Goal: Task Accomplishment & Management: Use online tool/utility

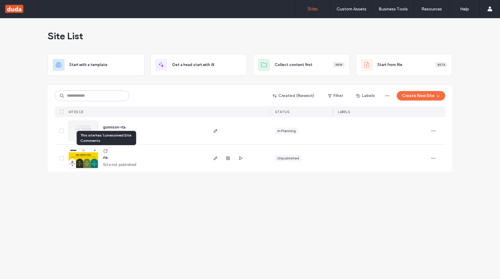
click at [105, 150] on icon at bounding box center [105, 151] width 5 height 5
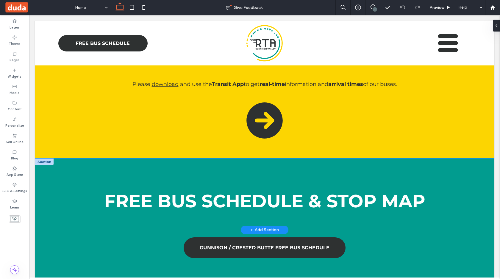
scroll to position [429, 0]
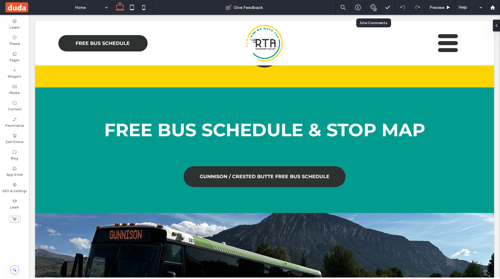
click at [372, 11] on div "1" at bounding box center [373, 7] width 15 height 15
click at [373, 9] on div "1" at bounding box center [375, 9] width 4 height 4
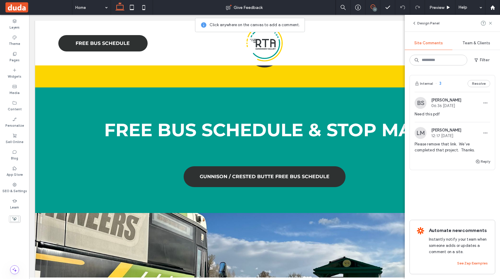
click at [461, 112] on span "Need this pdf" at bounding box center [453, 114] width 76 height 6
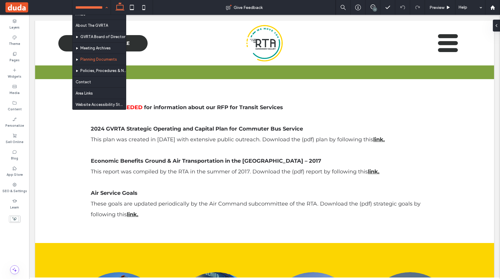
scroll to position [61, 0]
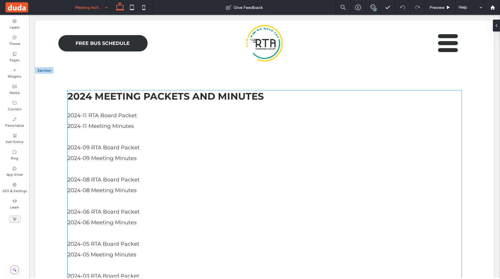
scroll to position [306, 0]
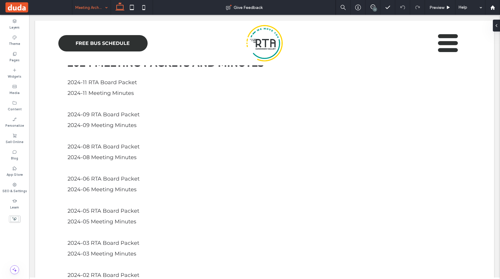
click at [373, 9] on div "1" at bounding box center [375, 9] width 4 height 4
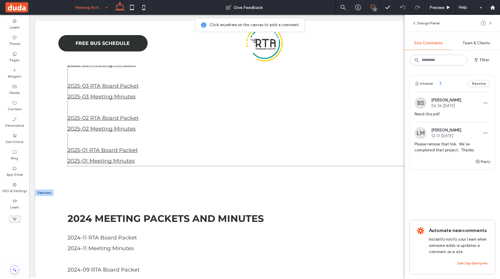
scroll to position [0, 0]
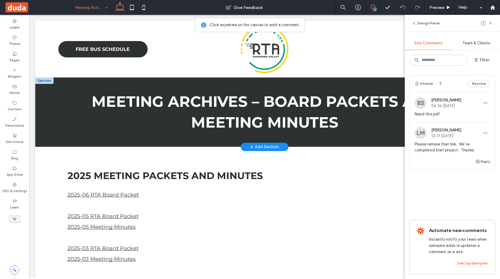
click at [46, 124] on div "Meeting Archives – Board Packets and Meeting Minutes" at bounding box center [264, 112] width 459 height 70
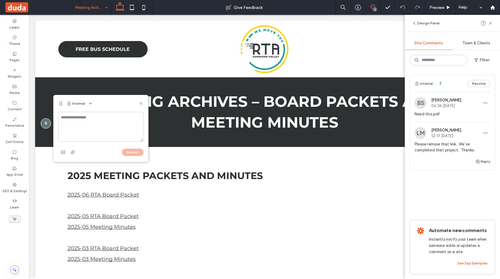
click at [99, 117] on textarea at bounding box center [100, 127] width 85 height 30
type textarea "**********"
click at [11, 89] on label "Media" at bounding box center [15, 92] width 10 height 7
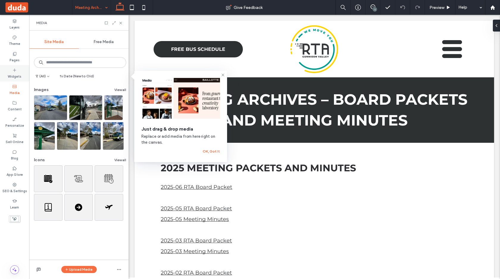
click at [10, 71] on div "Widgets" at bounding box center [14, 73] width 29 height 16
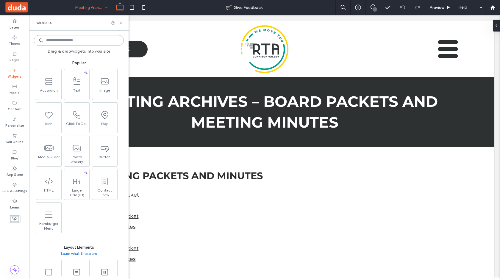
click at [57, 43] on input at bounding box center [79, 40] width 90 height 11
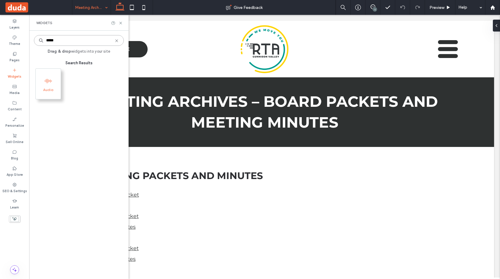
type input "*****"
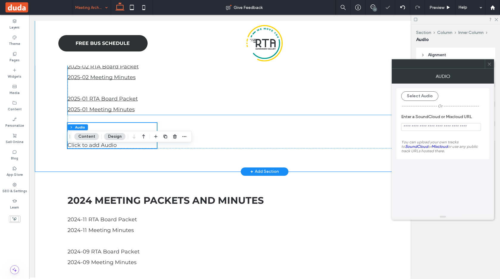
scroll to position [203, 0]
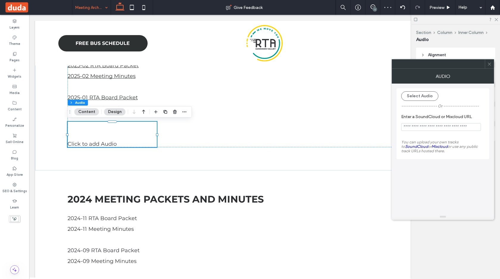
click at [440, 129] on input "Enter a SoundCloud or Mixcloud URL" at bounding box center [441, 127] width 80 height 8
click at [437, 141] on span "You can upload your own tracks to SoundCloud or Mixcloud or use any public trac…" at bounding box center [439, 146] width 77 height 13
click at [412, 147] on link "SoundCloud" at bounding box center [416, 146] width 23 height 4
click at [146, 139] on icon at bounding box center [136, 134] width 37 height 24
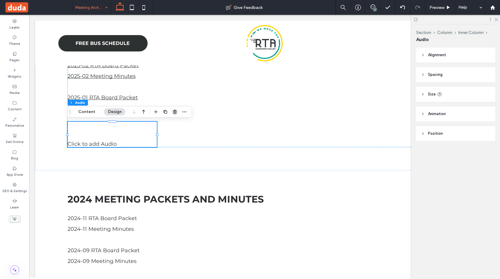
click at [175, 110] on icon "button" at bounding box center [175, 112] width 5 height 5
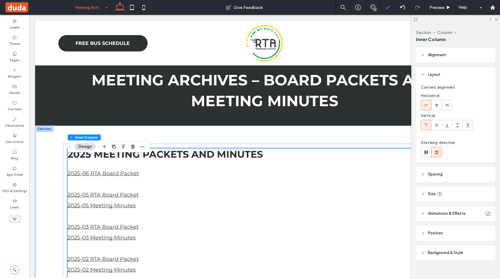
scroll to position [1, 0]
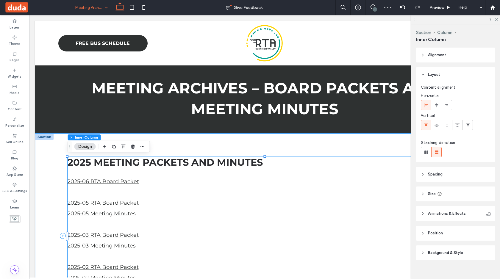
click at [153, 184] on p "2025-06 RTA Board Packet" at bounding box center [265, 181] width 394 height 11
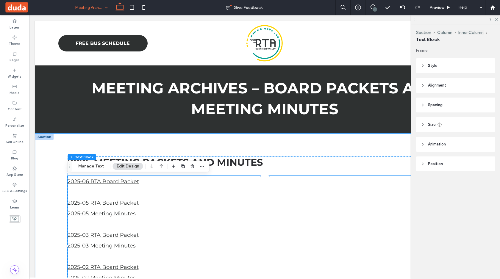
click at [153, 184] on p "2025-06 RTA Board Packet" at bounding box center [265, 181] width 394 height 11
click at [153, 184] on div "2025-06 RTA Board Packet 2025-05 RTA Board Packet 2025-05 Meeting Minutes 2025-…" at bounding box center [265, 245] width 394 height 139
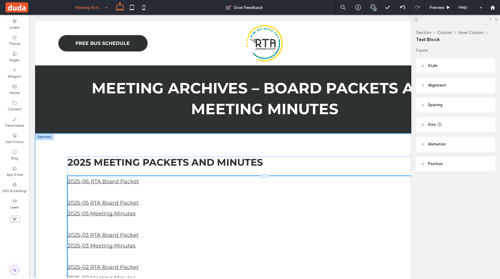
scroll to position [101, 0]
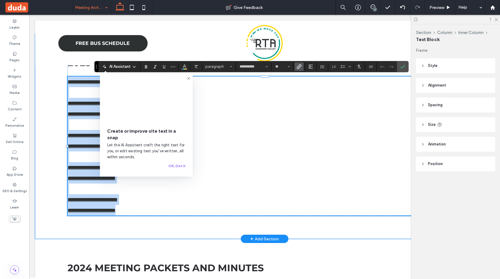
click at [153, 184] on p at bounding box center [265, 189] width 394 height 11
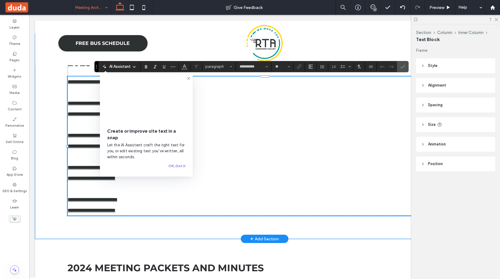
click at [186, 77] on icon at bounding box center [188, 78] width 5 height 5
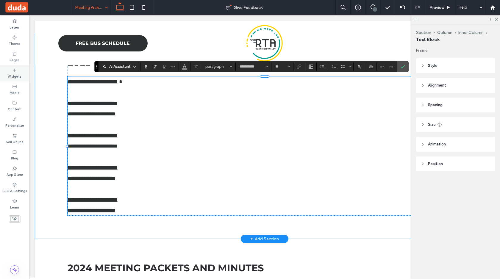
click at [17, 67] on div "Widgets" at bounding box center [14, 73] width 29 height 16
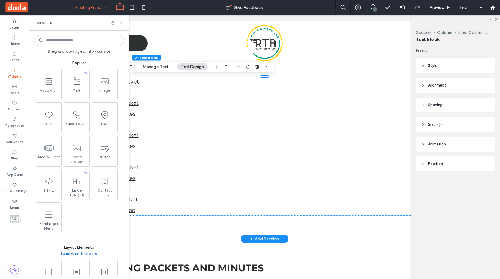
click at [194, 186] on p at bounding box center [265, 189] width 394 height 11
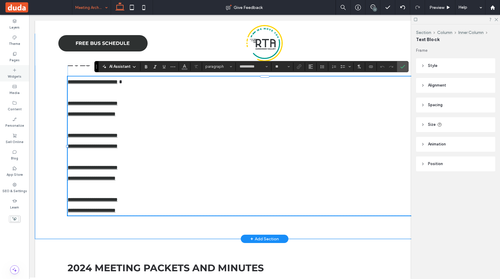
click at [17, 74] on label "Widgets" at bounding box center [15, 76] width 14 height 7
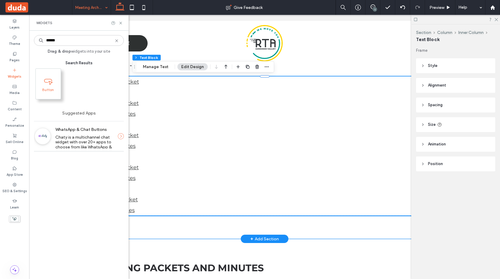
type input "******"
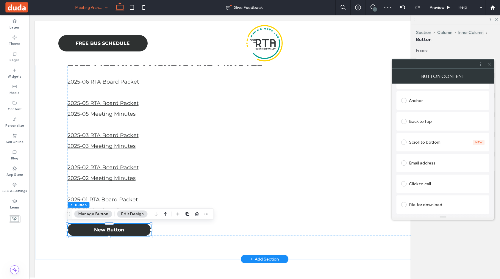
click at [426, 208] on div "File for download" at bounding box center [442, 205] width 83 height 10
click at [424, 200] on div "File" at bounding box center [442, 204] width 83 height 13
click at [422, 206] on div "File" at bounding box center [443, 204] width 83 height 5
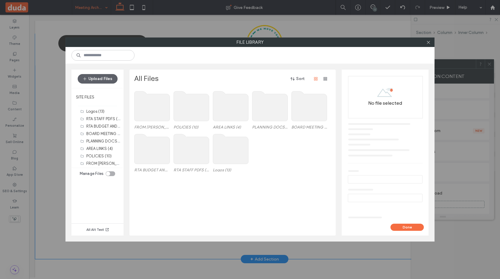
click at [280, 173] on div "RTA BUDGET AND ASSETS (2) RTA STAFF PDFS (4) Logos (13)" at bounding box center [234, 153] width 200 height 43
click at [99, 78] on button "Upload Files" at bounding box center [98, 79] width 40 height 10
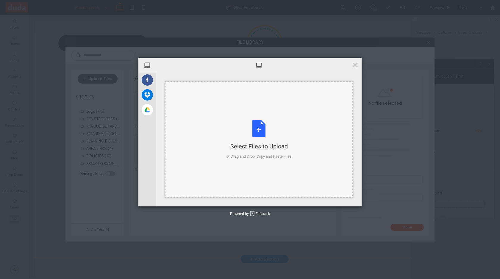
click at [261, 133] on div "Select Files to Upload or Drag and Drop, Copy and Paste Files" at bounding box center [259, 140] width 65 height 40
click at [356, 66] on span at bounding box center [355, 65] width 7 height 7
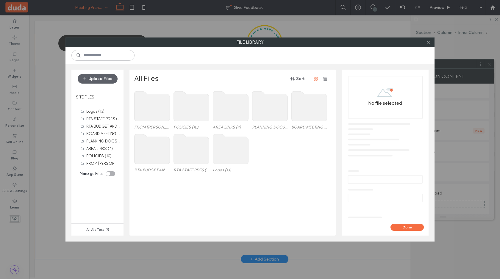
click at [429, 42] on icon at bounding box center [428, 42] width 4 height 4
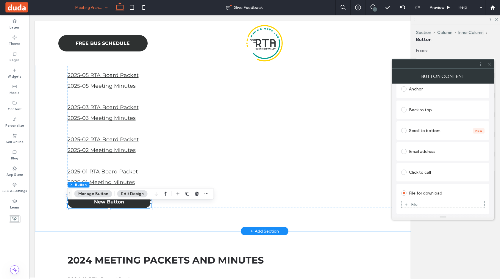
scroll to position [121, 0]
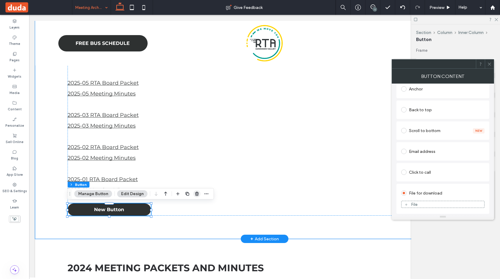
click at [195, 196] on icon "button" at bounding box center [197, 194] width 5 height 5
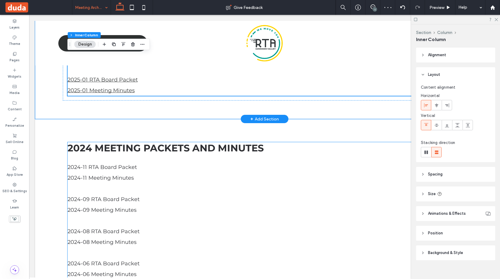
scroll to position [267, 0]
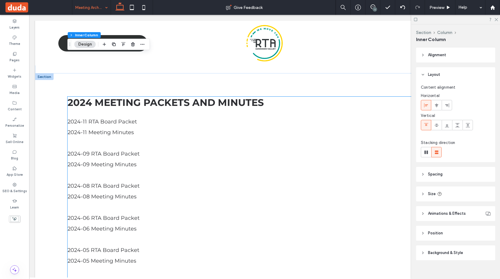
click at [187, 164] on p "2024-09 Meeting Minutes" at bounding box center [265, 164] width 394 height 11
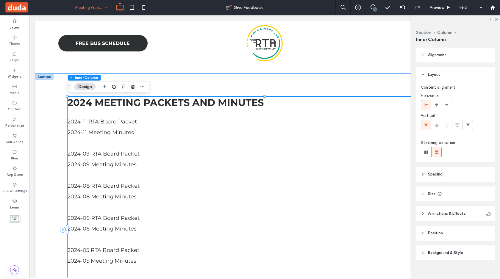
click at [171, 179] on p at bounding box center [265, 175] width 394 height 11
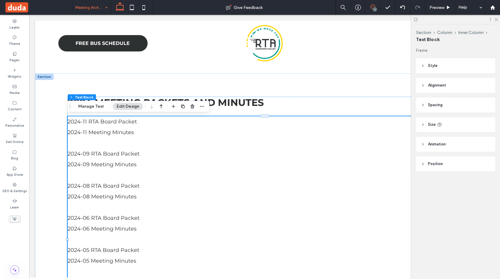
click at [374, 6] on icon at bounding box center [373, 6] width 5 height 5
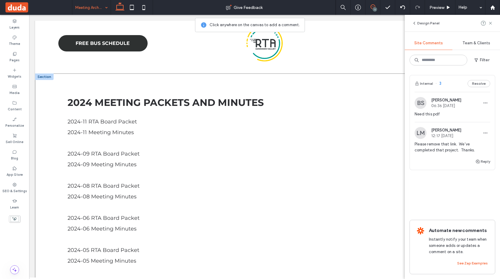
click at [45, 120] on div "2024 Meeting Packets and Minutes 2024-11 RTA Board Packet 2024-11 Meeting Minut…" at bounding box center [264, 230] width 459 height 312
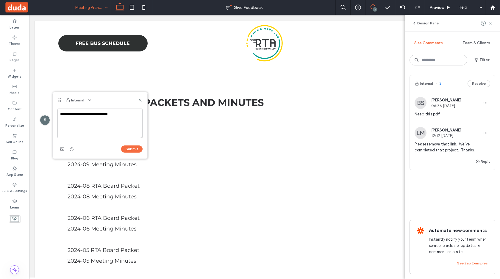
click at [86, 119] on textarea "**********" at bounding box center [99, 124] width 85 height 30
type textarea "**********"
click at [129, 148] on button "Submit" at bounding box center [131, 149] width 21 height 7
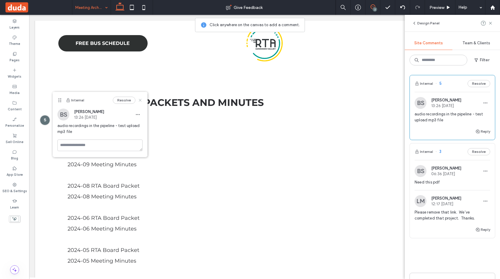
click at [140, 100] on use at bounding box center [140, 100] width 3 height 3
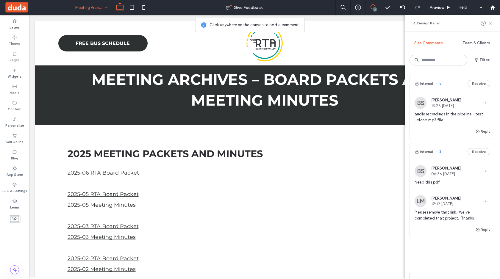
scroll to position [0, 0]
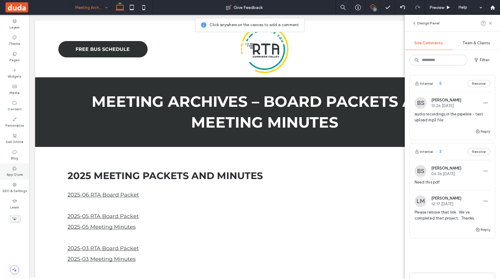
click at [11, 174] on label "App Store" at bounding box center [15, 174] width 16 height 7
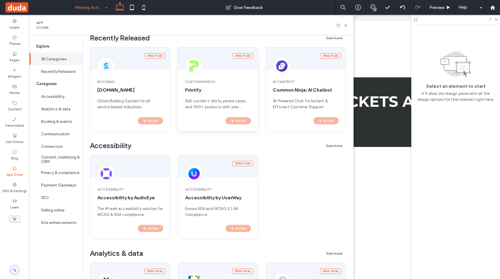
scroll to position [120, 0]
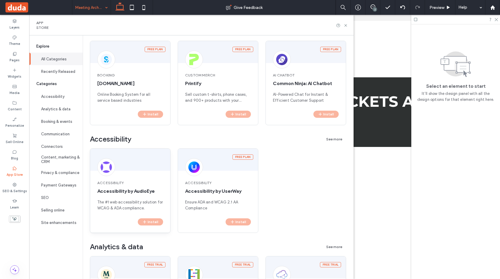
click at [161, 230] on div "Install" at bounding box center [130, 226] width 80 height 14
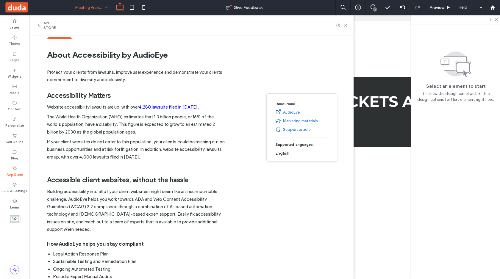
scroll to position [0, 0]
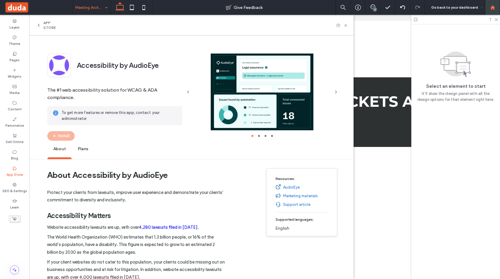
click at [497, 10] on div at bounding box center [493, 7] width 14 height 5
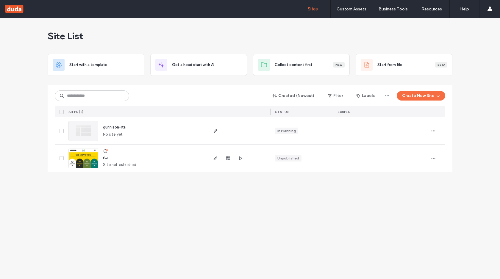
click at [129, 176] on div "Site List Start with a template Get a head start with AI Collect content first …" at bounding box center [250, 98] width 405 height 161
click at [169, 217] on div "Site List Start with a template Get a head start with AI Collect content first …" at bounding box center [250, 148] width 500 height 261
click at [191, 213] on div "Site List Start with a template Get a head start with AI Collect content first …" at bounding box center [250, 148] width 500 height 261
click at [240, 160] on use "button" at bounding box center [240, 159] width 3 height 4
